Goal: Information Seeking & Learning: Learn about a topic

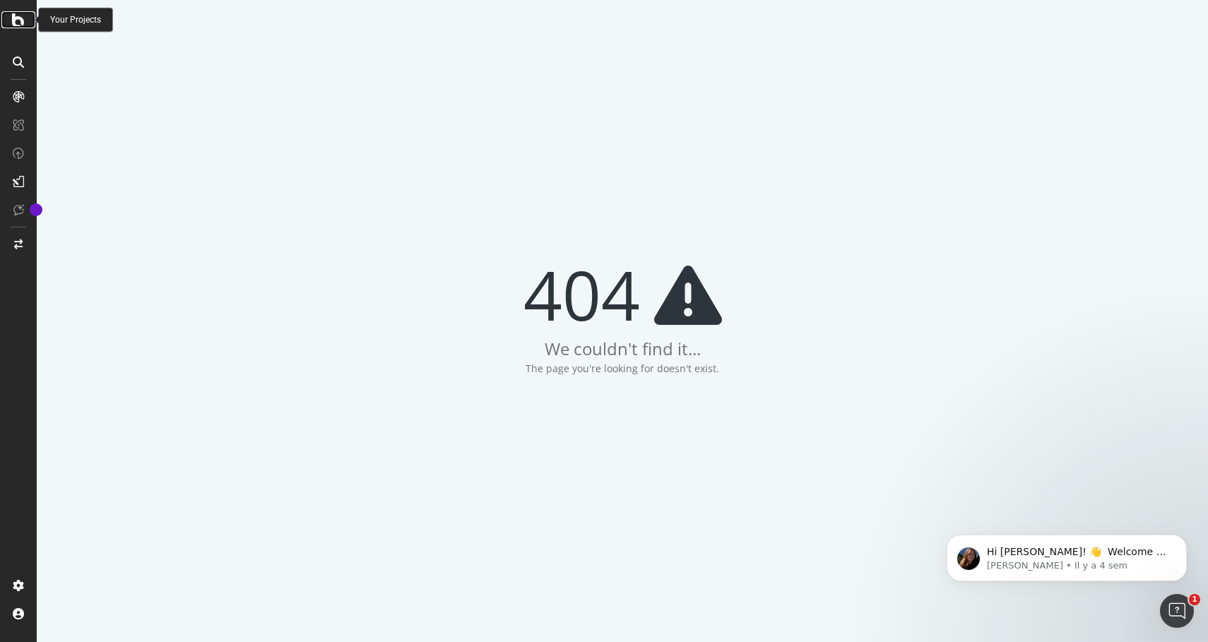
click at [18, 25] on icon at bounding box center [18, 19] width 13 height 17
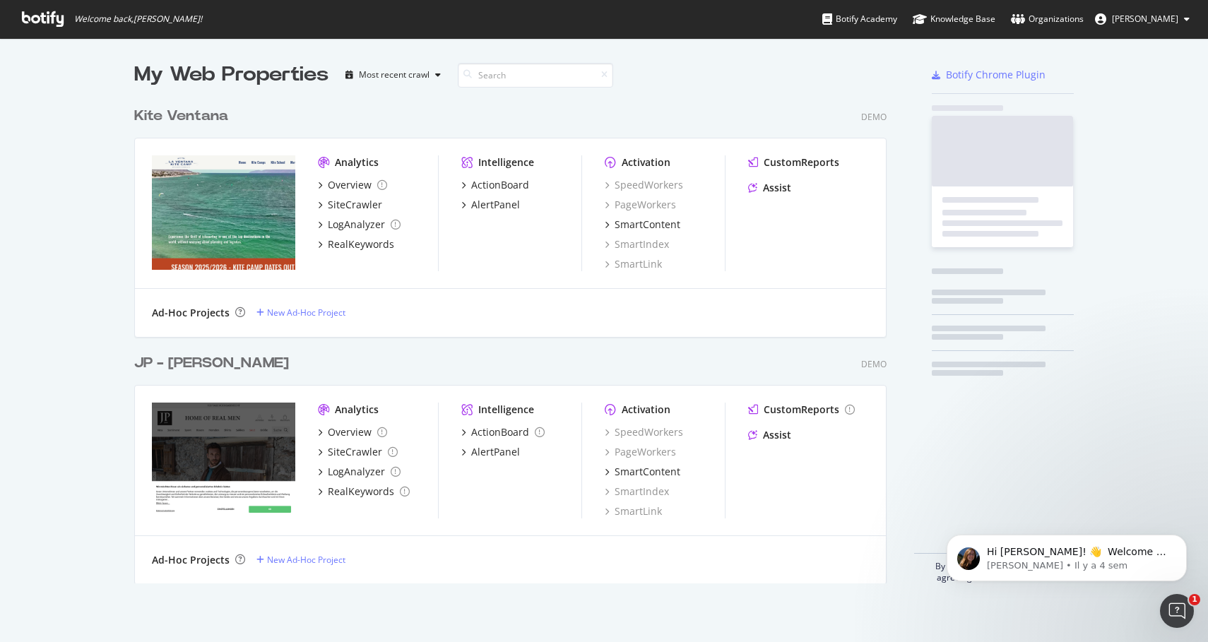
scroll to position [494, 764]
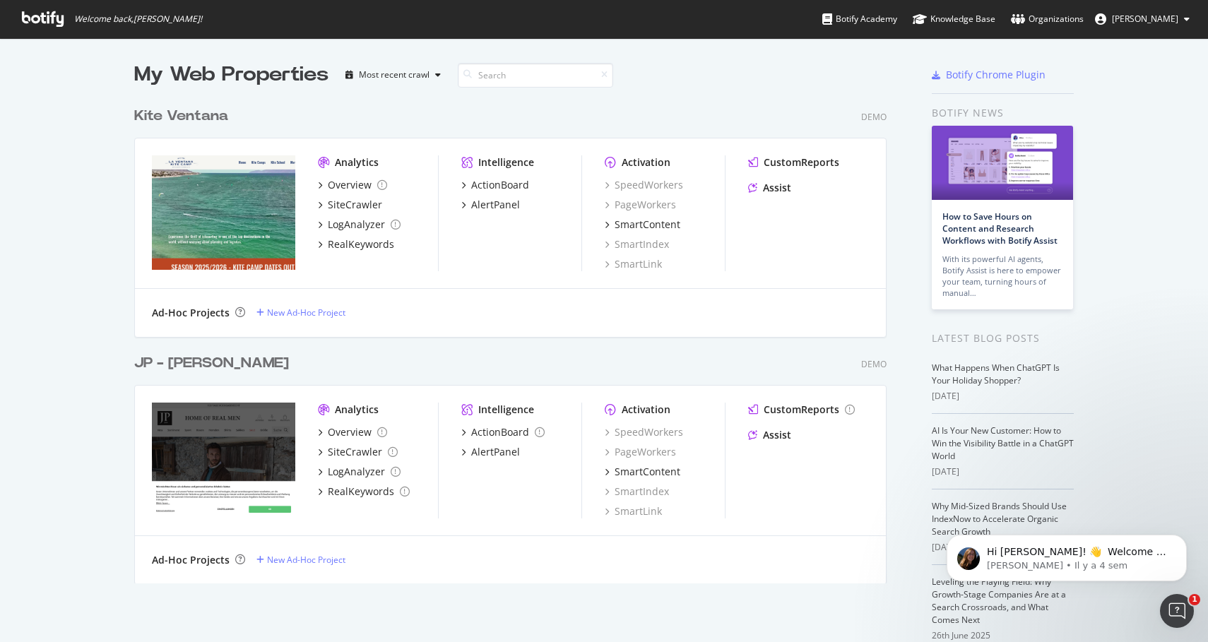
click at [256, 206] on img "grid" at bounding box center [223, 212] width 143 height 114
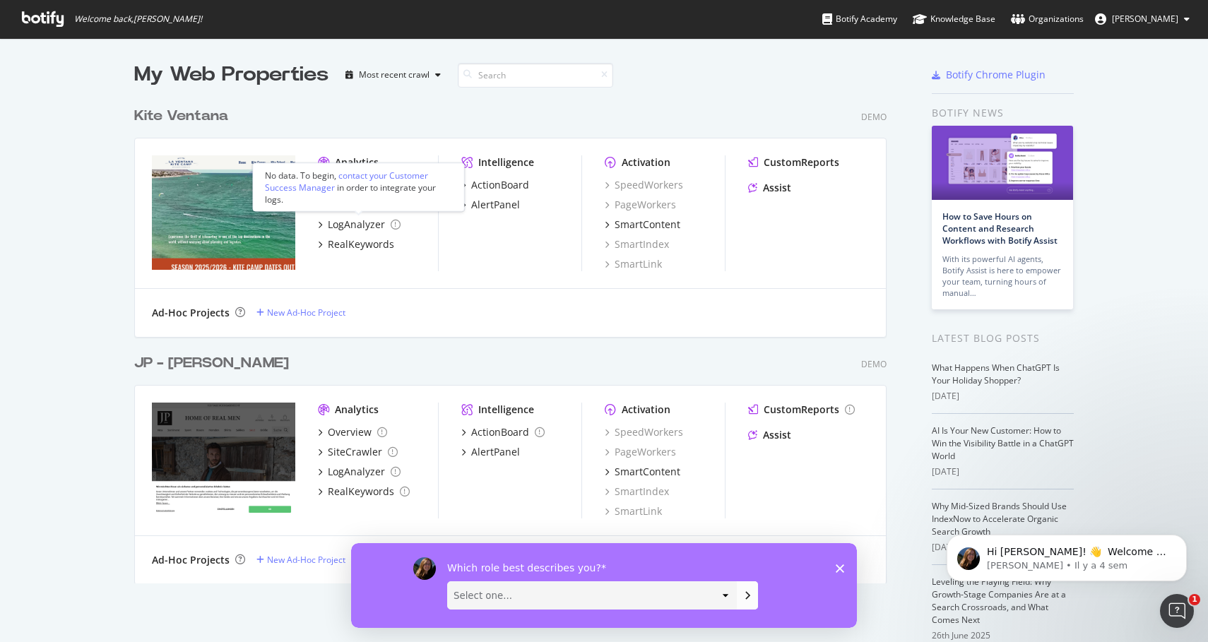
scroll to position [0, 0]
click at [363, 243] on div "RealKeywords" at bounding box center [361, 244] width 66 height 14
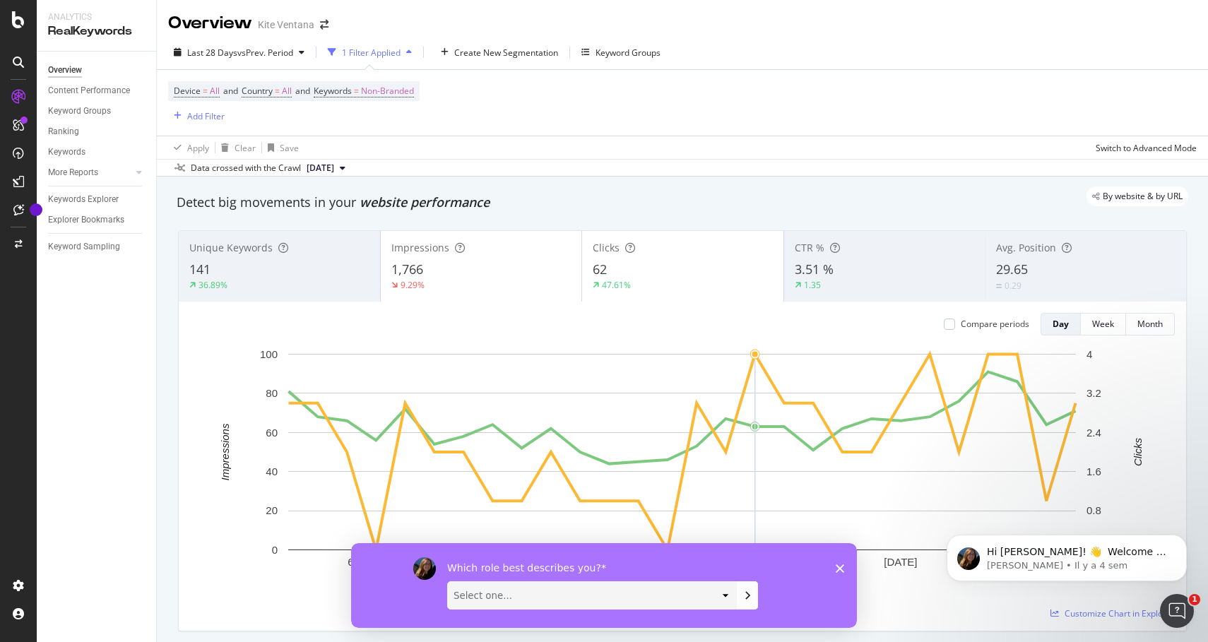
click at [838, 566] on polygon "Fermer l'enquête" at bounding box center [840, 568] width 8 height 8
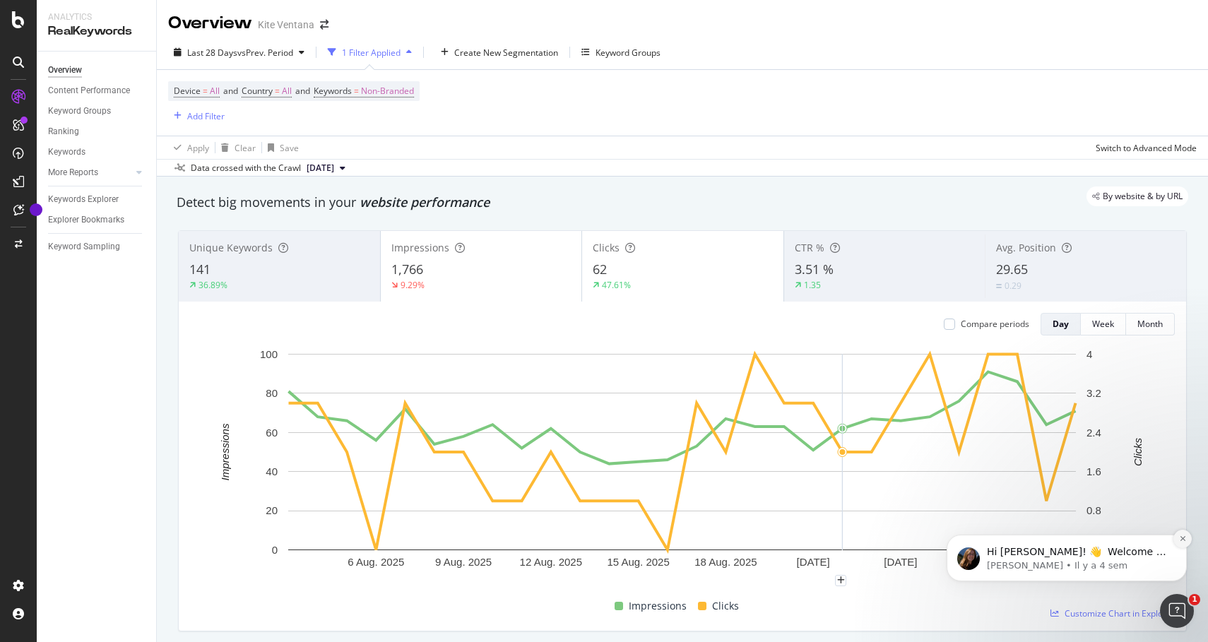
click at [1187, 540] on button "Dismiss notification" at bounding box center [1182, 539] width 18 height 18
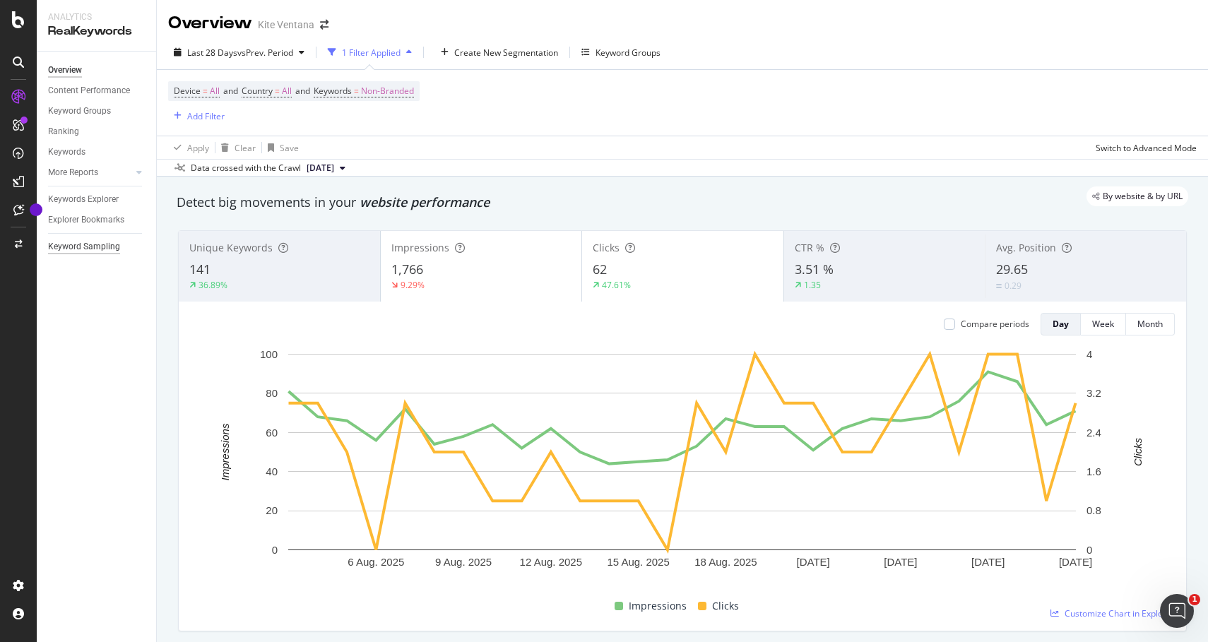
click at [92, 247] on div "Keyword Sampling" at bounding box center [84, 246] width 72 height 15
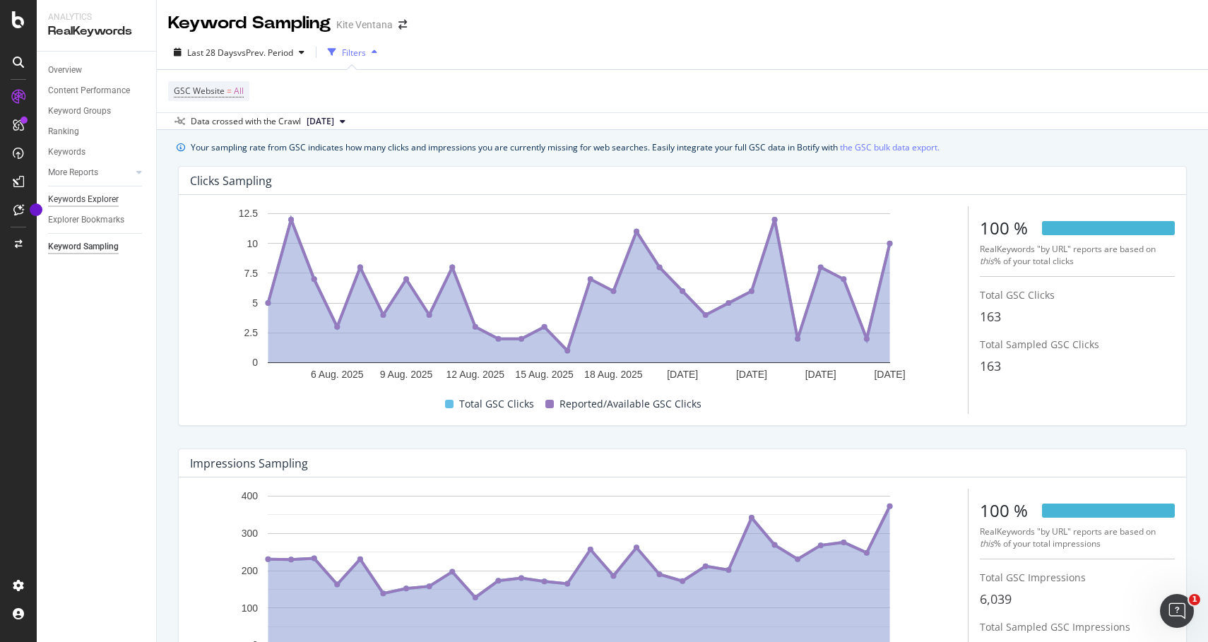
click at [102, 201] on div "Keywords Explorer" at bounding box center [83, 199] width 71 height 15
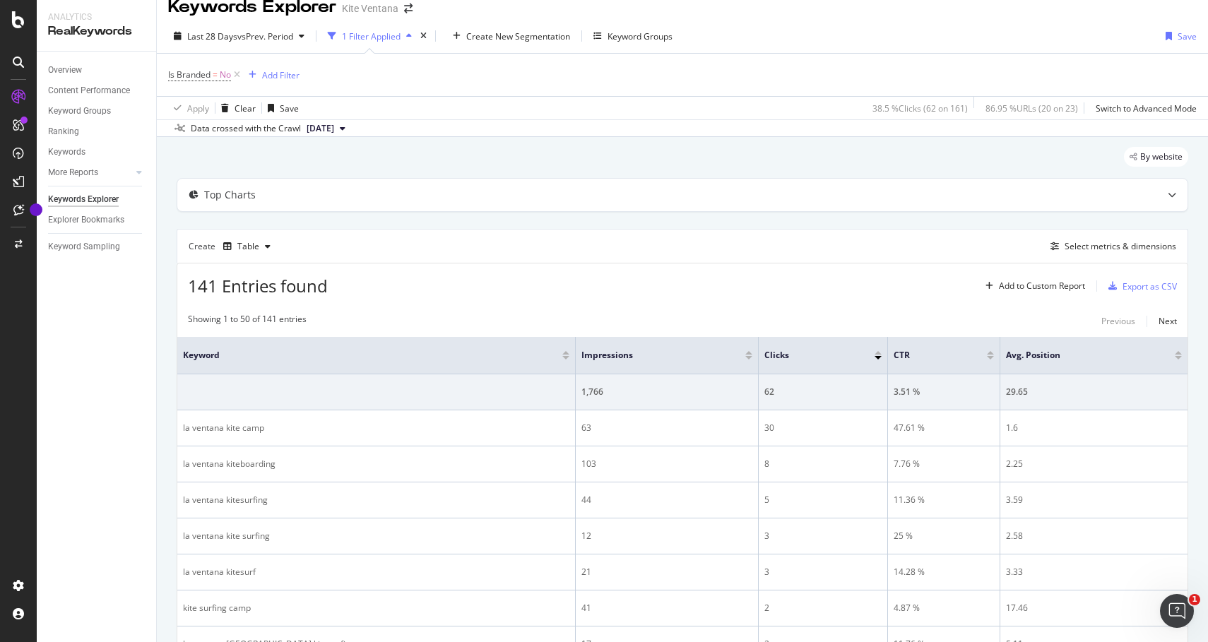
scroll to position [14, 0]
click at [63, 129] on div "Ranking" at bounding box center [63, 131] width 31 height 15
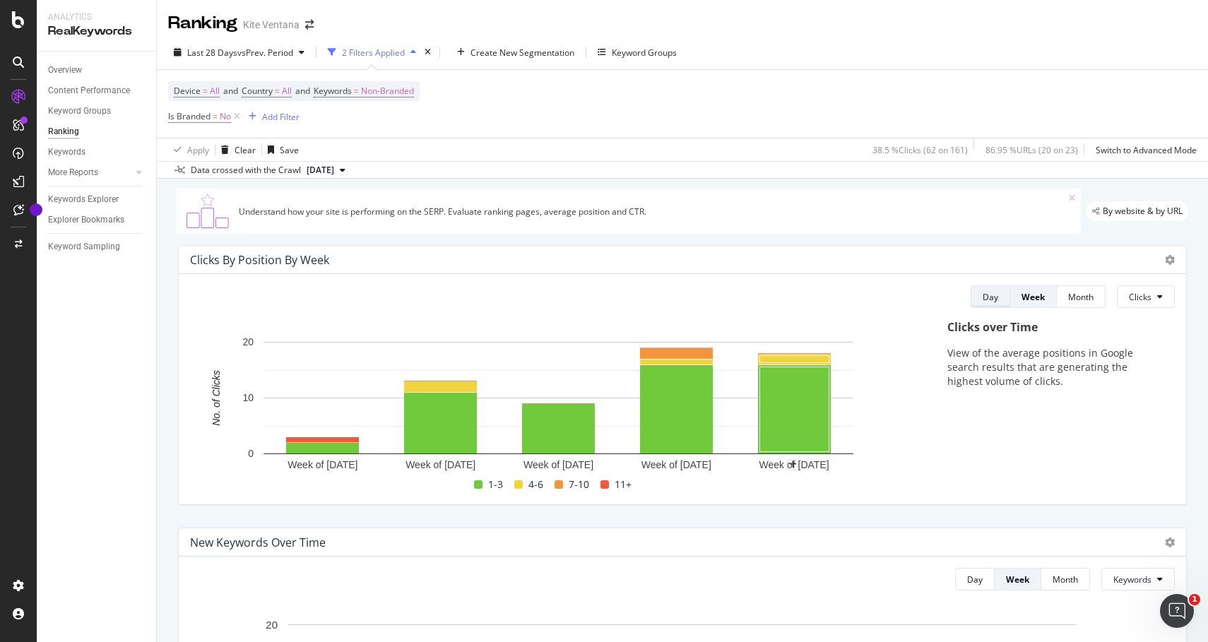
click at [985, 295] on div "Day" at bounding box center [990, 297] width 16 height 12
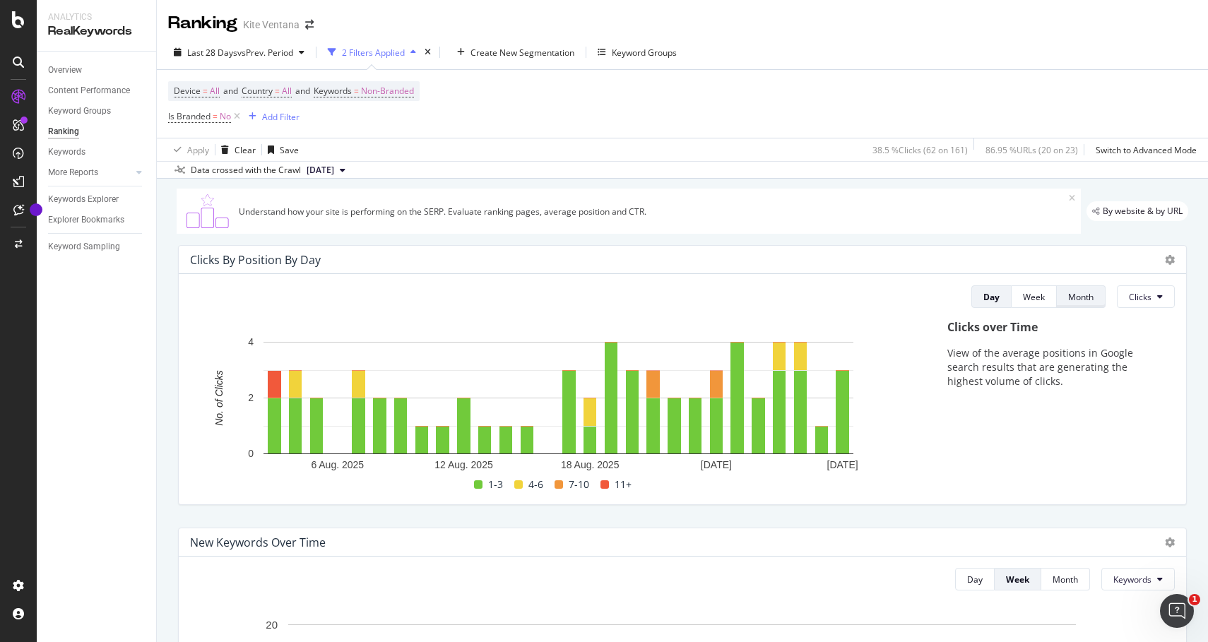
click at [1084, 302] on div "Month" at bounding box center [1080, 297] width 25 height 12
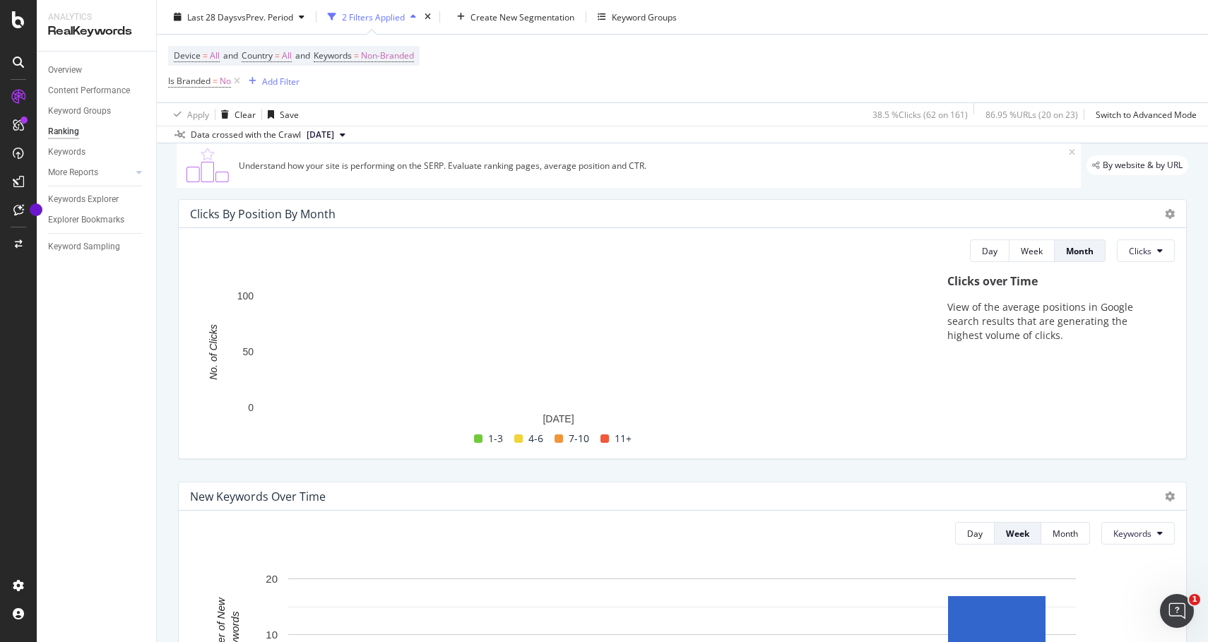
scroll to position [45, 0]
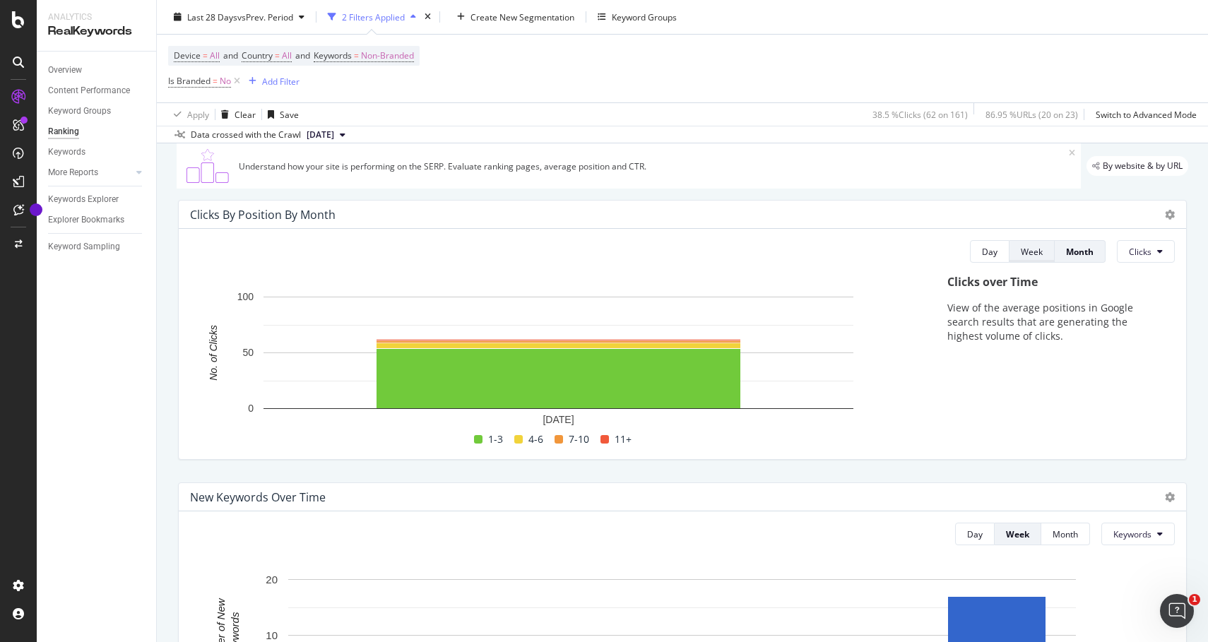
click at [1033, 263] on button "Week" at bounding box center [1031, 251] width 45 height 23
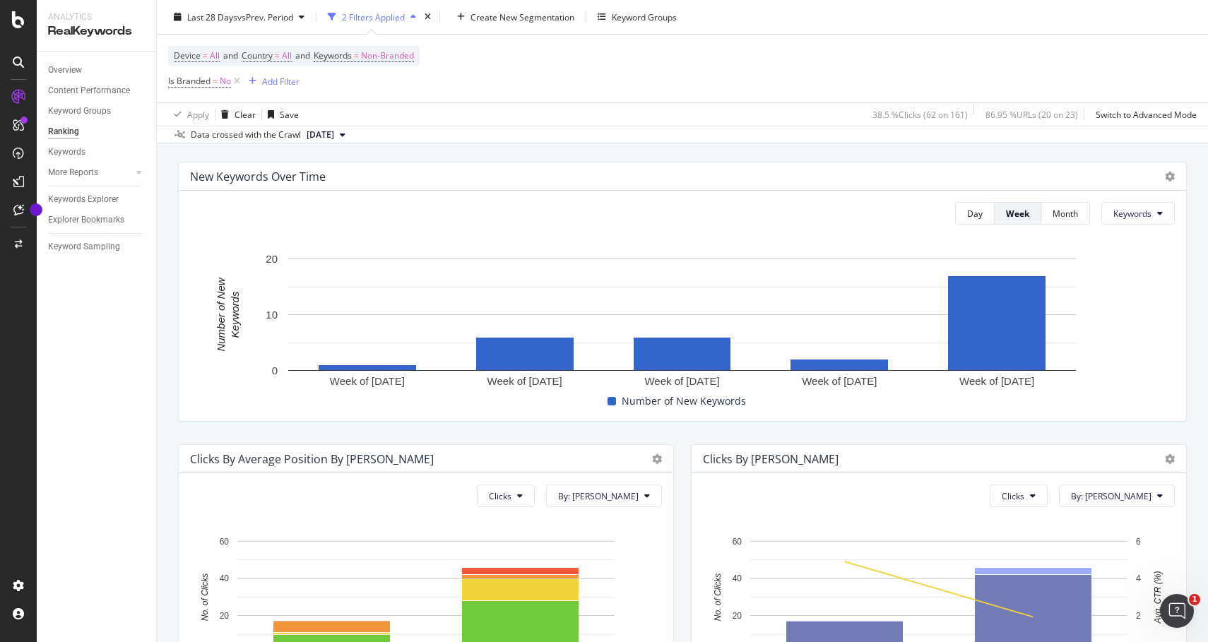
scroll to position [362, 0]
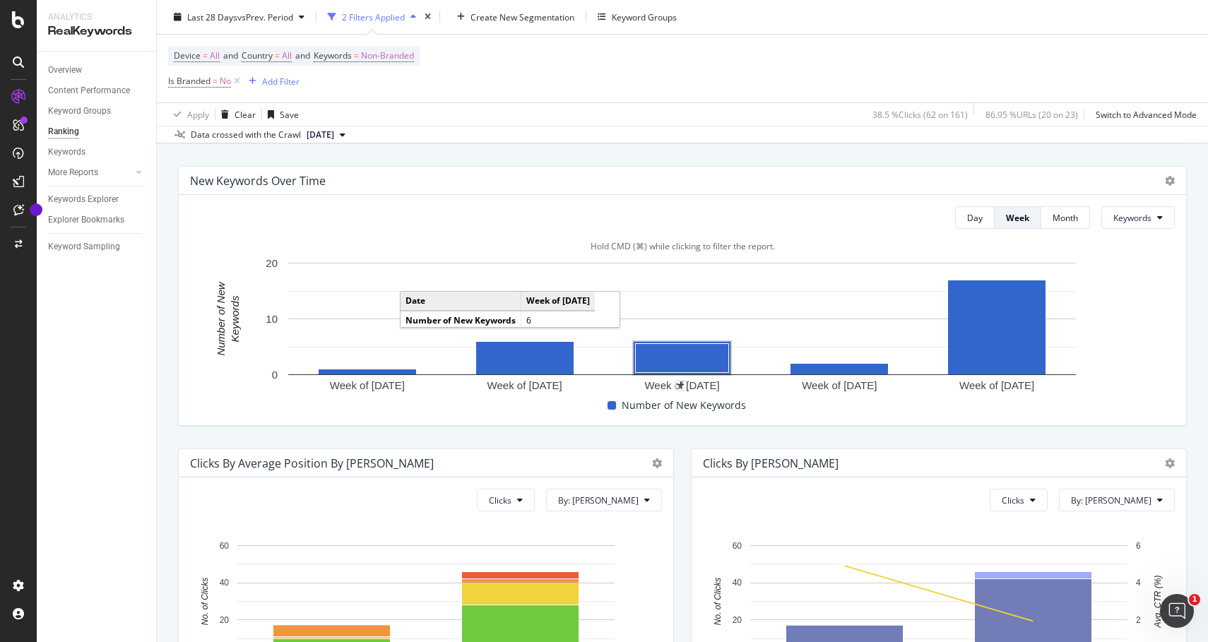
click at [684, 356] on rect "A chart." at bounding box center [682, 358] width 93 height 29
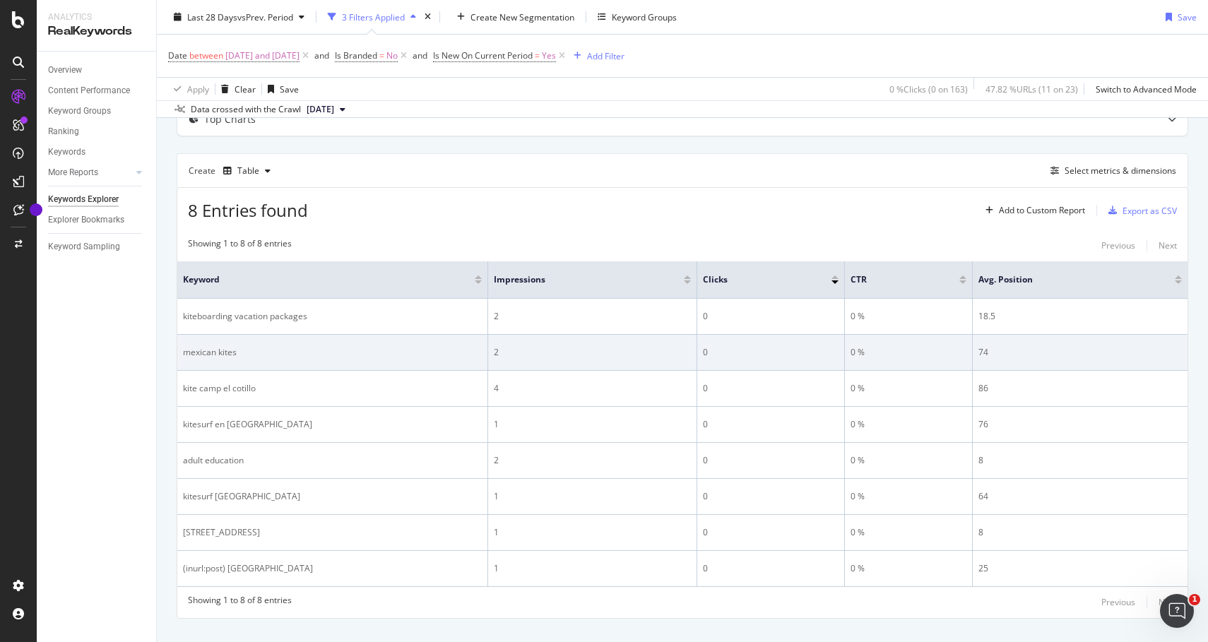
scroll to position [95, 0]
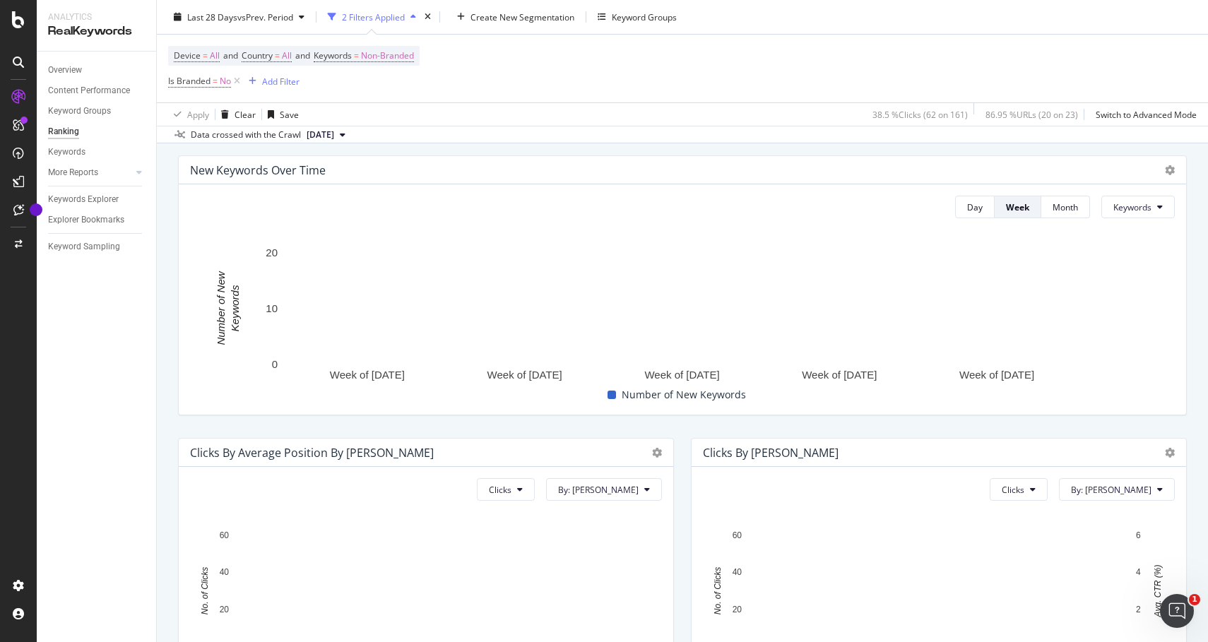
scroll to position [336, 0]
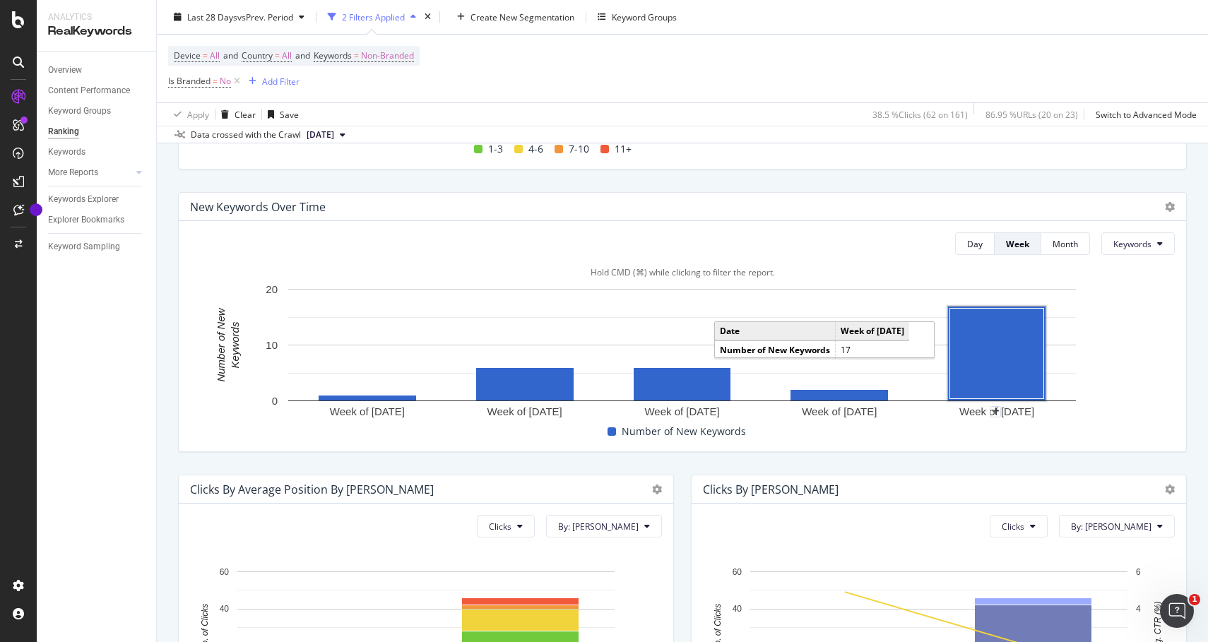
click at [1013, 356] on rect "A chart." at bounding box center [997, 354] width 94 height 90
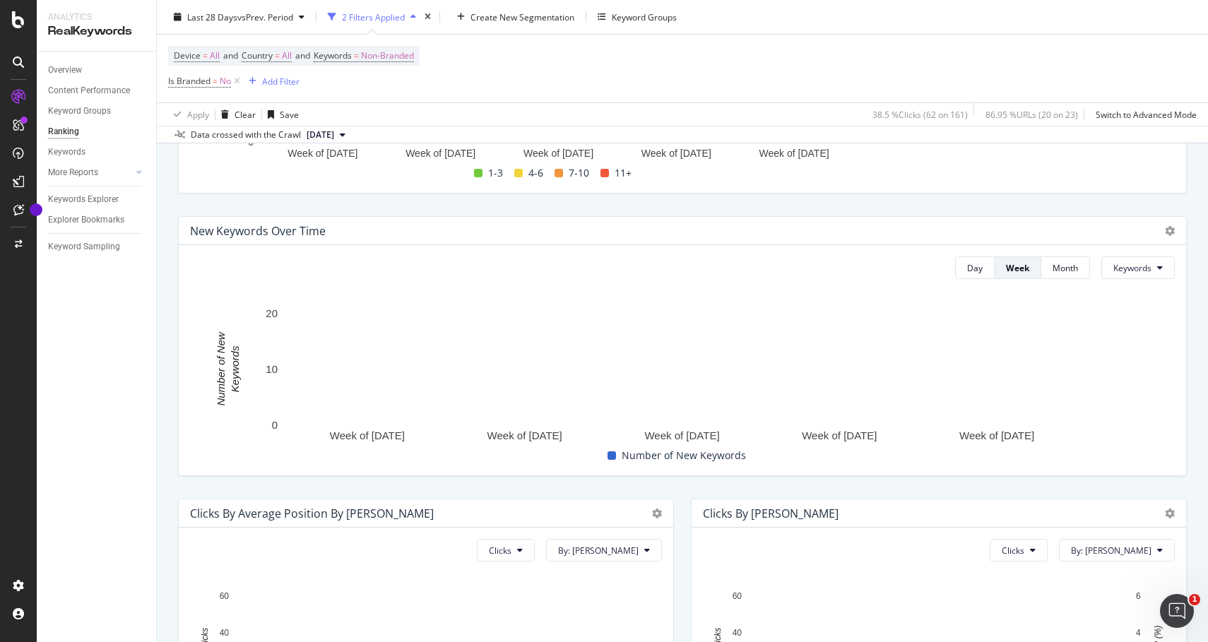
scroll to position [304, 0]
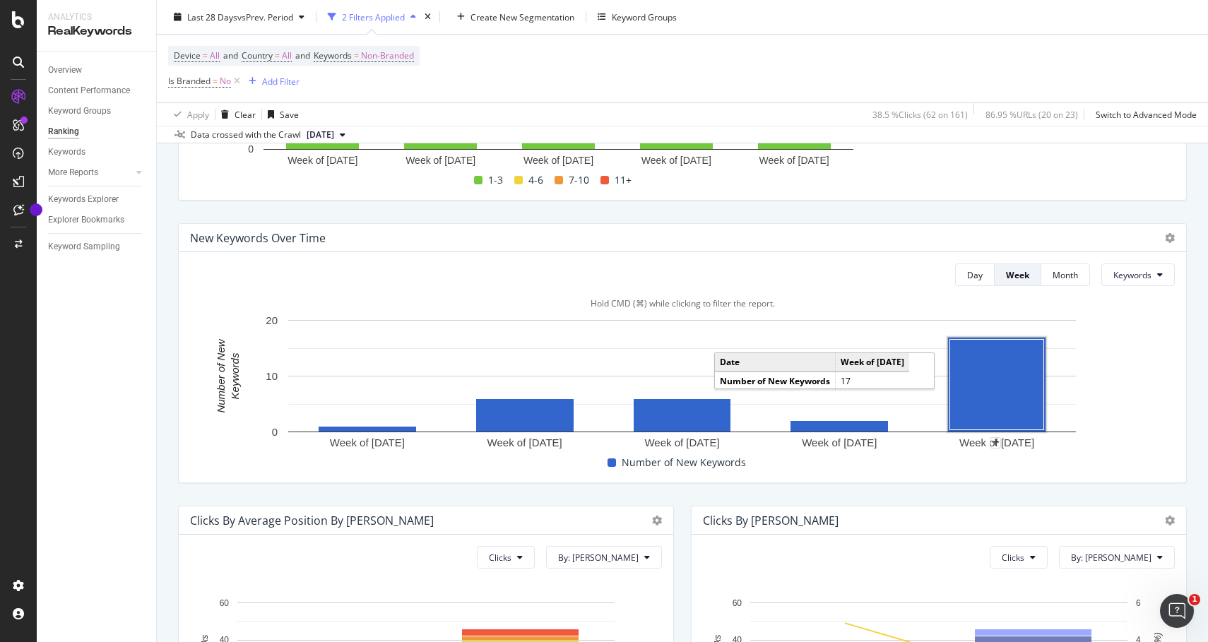
click at [970, 376] on rect "A chart." at bounding box center [997, 385] width 94 height 90
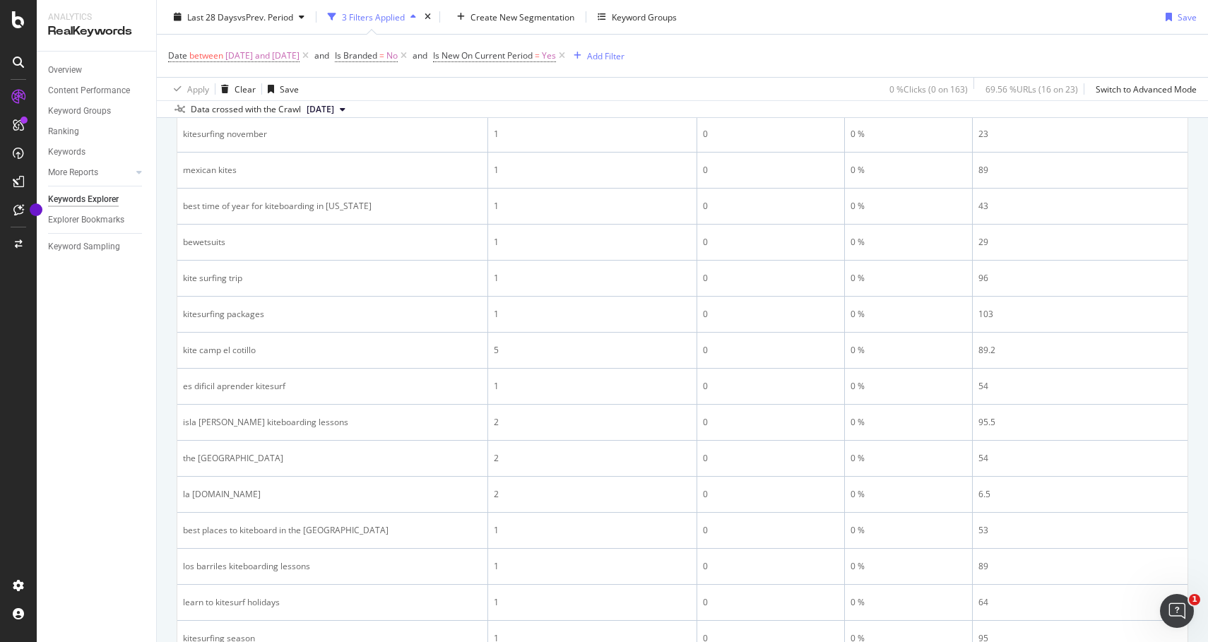
scroll to position [393, 0]
